Goal: Transaction & Acquisition: Obtain resource

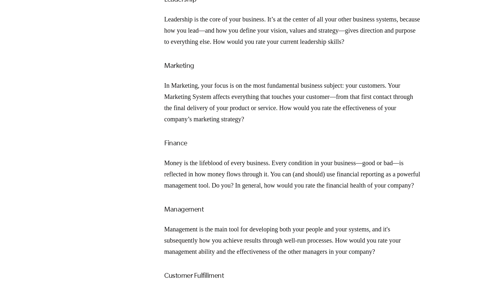
scroll to position [793, 0]
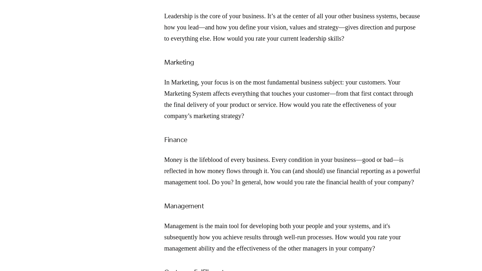
click at [289, 101] on div "Download the EMyth Roadmap In any business, there are Seven Essential Systems t…" at bounding box center [292, 94] width 256 height 969
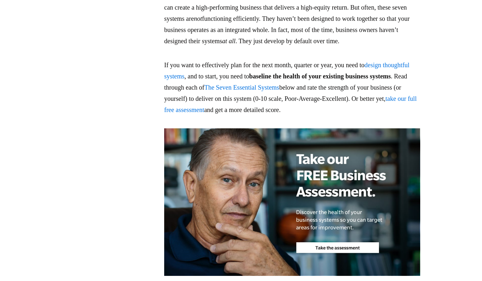
scroll to position [459, 0]
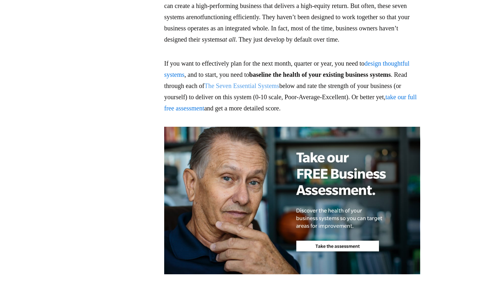
click at [279, 89] on link "The Seven Essential Systems" at bounding box center [242, 85] width 75 height 7
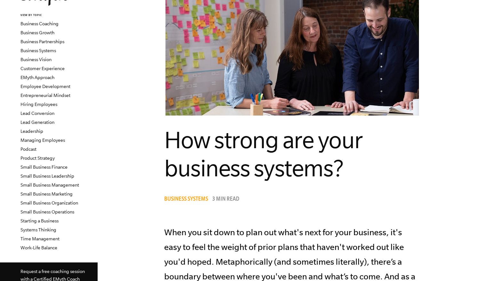
scroll to position [58, 0]
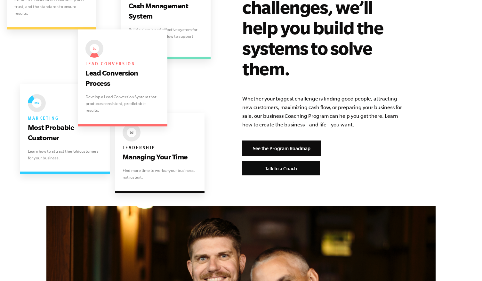
scroll to position [1326, 0]
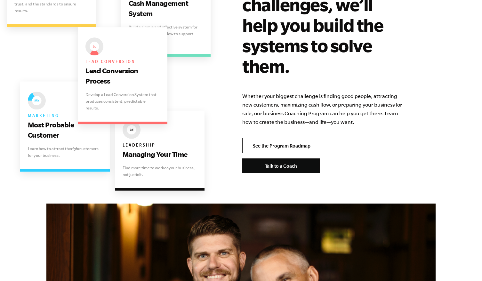
click at [283, 138] on link "See the Program Roadmap" at bounding box center [281, 145] width 79 height 15
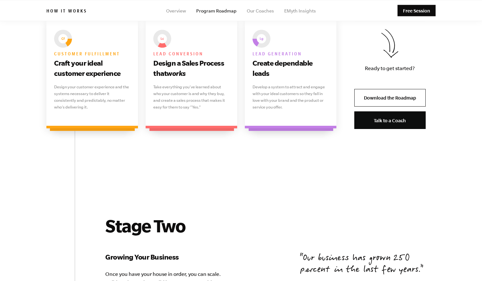
scroll to position [526, 0]
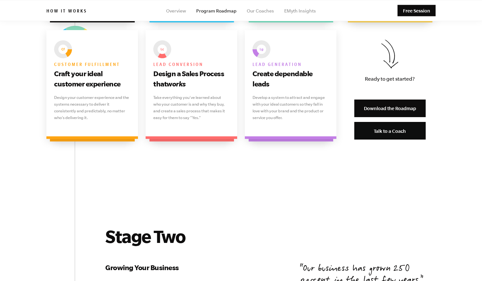
click at [399, 105] on link "Download the Roadmap" at bounding box center [389, 109] width 71 height 18
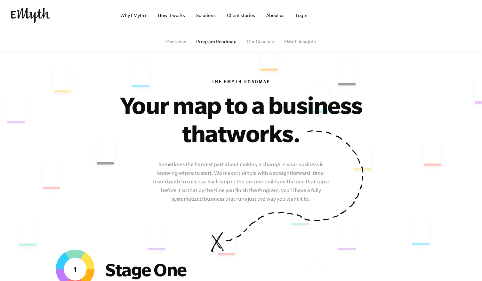
scroll to position [0, 0]
click at [175, 38] on ul "Overview Program Roadmap Our Coaches EMyth Insights" at bounding box center [240, 41] width 389 height 21
click at [178, 44] on ul "Overview Program Roadmap Our Coaches EMyth Insights" at bounding box center [240, 41] width 389 height 21
click at [179, 42] on link "Overview" at bounding box center [176, 41] width 20 height 5
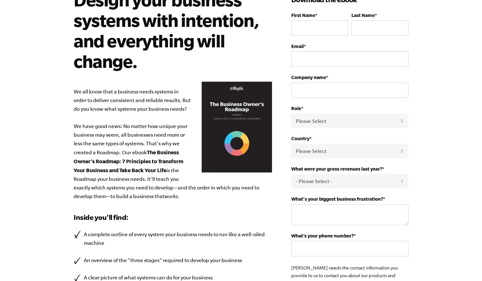
scroll to position [59, 0]
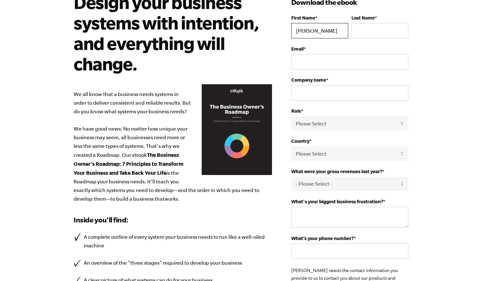
type input "Patrick"
type input "Lineberry"
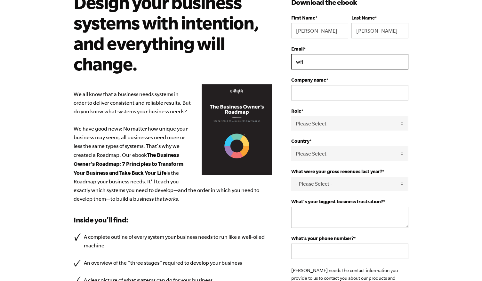
type input "wfld"
type input "wfld@patlineberry.com"
type input "WFLD"
select select "Owner"
select select "United States"
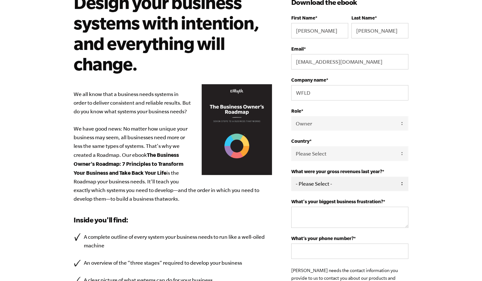
select select "0-75K"
click at [325, 209] on textarea "What's your biggest business frustration? *" at bounding box center [349, 217] width 117 height 21
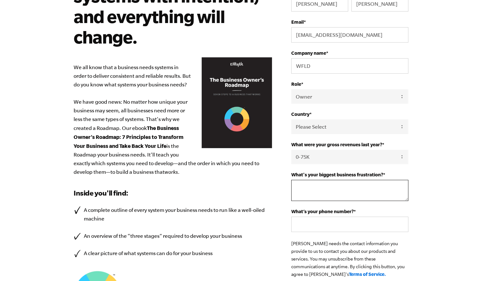
scroll to position [108, 0]
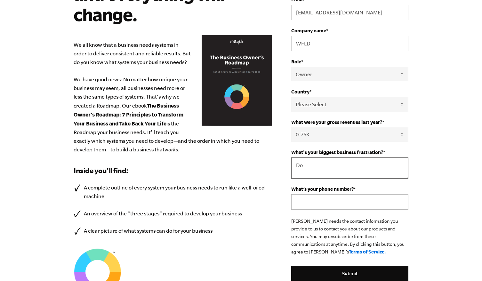
type textarea "D"
type textarea "Process documentation"
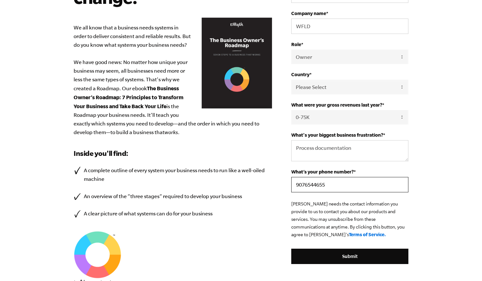
scroll to position [136, 0]
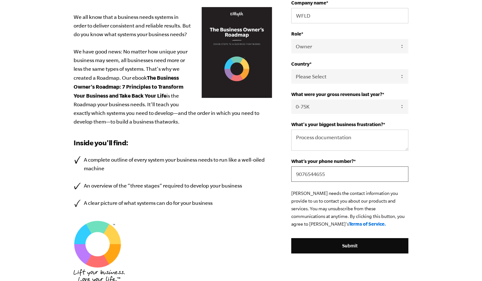
type input "9076544655"
click at [280, 204] on div "Design your business systems with intention, and everything will change. We all…" at bounding box center [183, 106] width 218 height 382
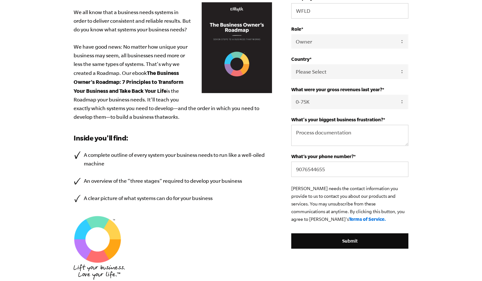
scroll to position [143, 0]
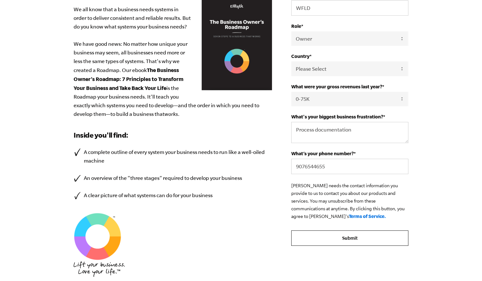
click at [348, 235] on input "Submit" at bounding box center [349, 237] width 117 height 15
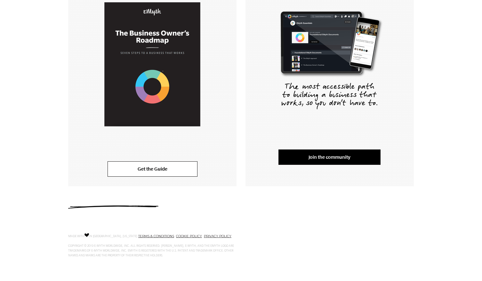
scroll to position [155, 0]
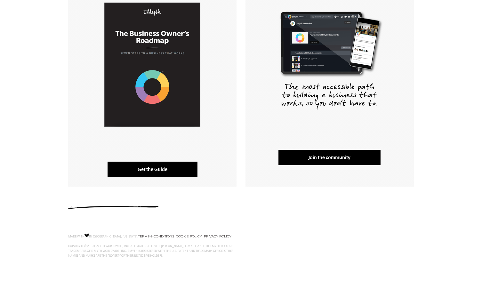
click at [162, 173] on link "Get the Guide" at bounding box center [153, 169] width 90 height 15
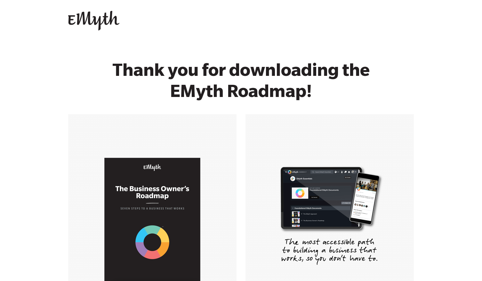
scroll to position [0, 0]
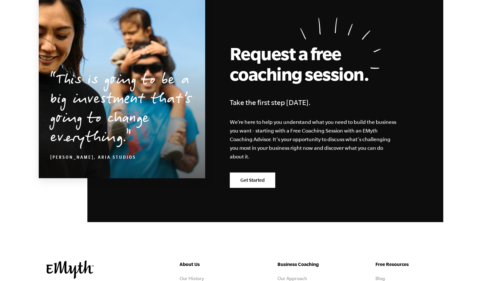
scroll to position [3053, 0]
